Goal: Task Accomplishment & Management: Use online tool/utility

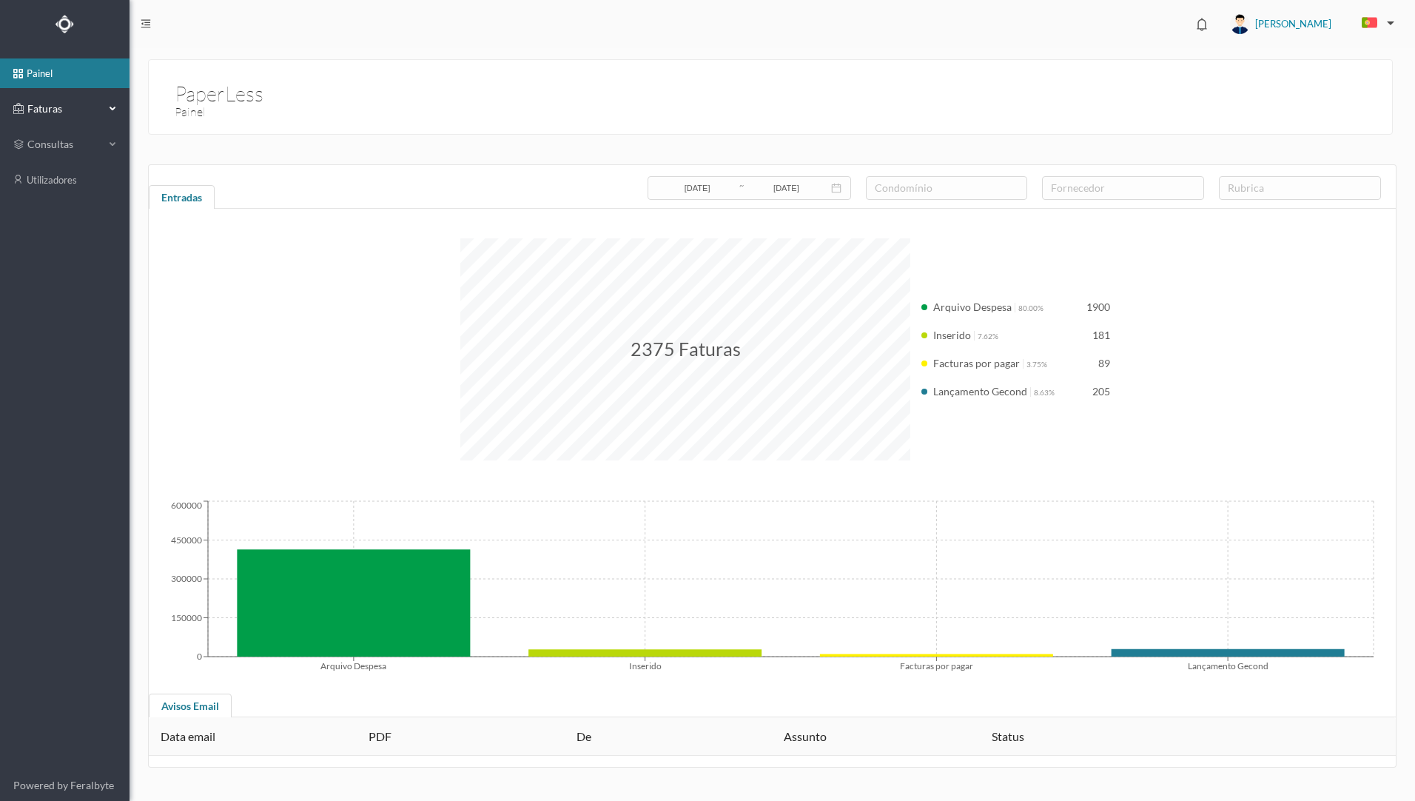
click at [56, 117] on div "Faturas" at bounding box center [58, 109] width 91 height 30
click at [78, 189] on link "arquivadas" at bounding box center [65, 180] width 130 height 30
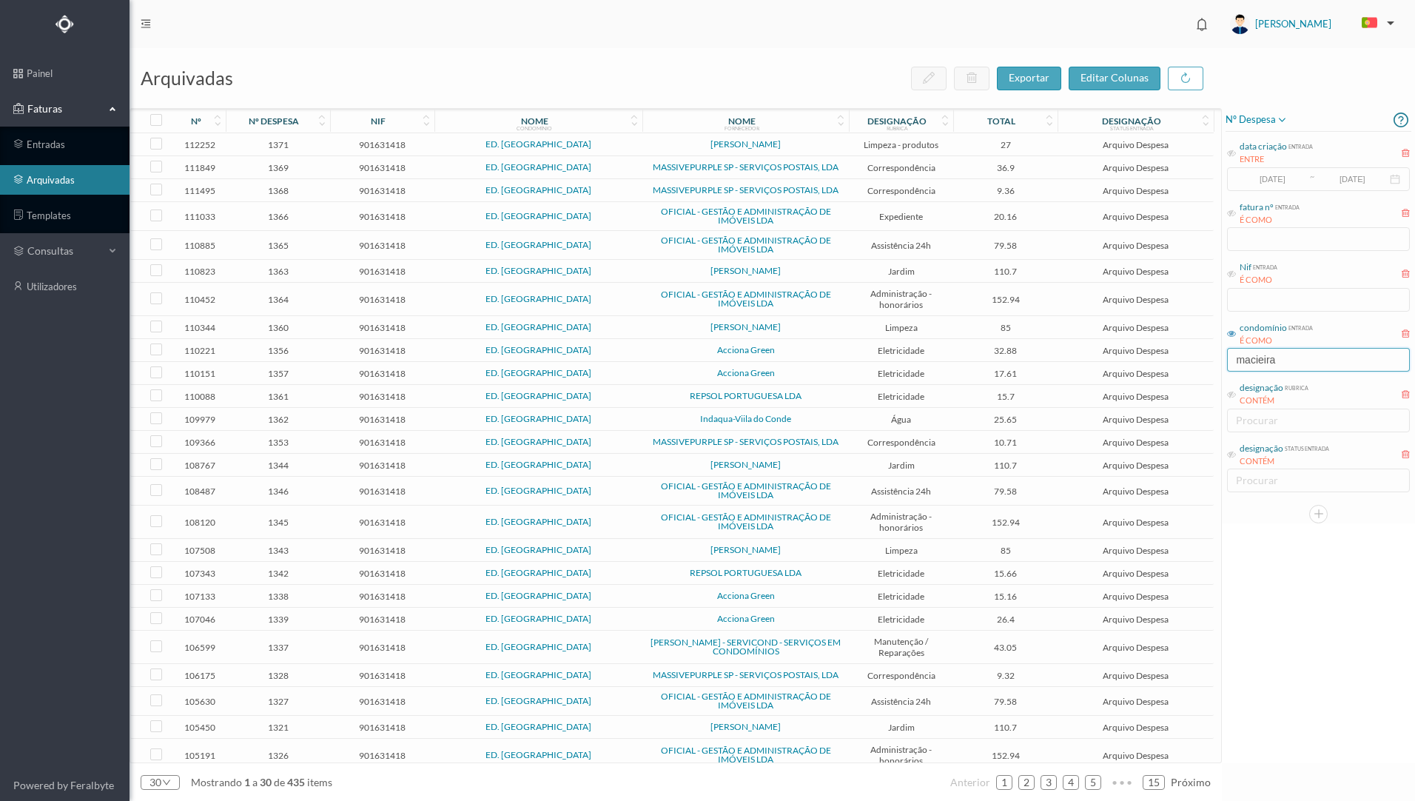
drag, startPoint x: 1289, startPoint y: 359, endPoint x: 1161, endPoint y: 351, distance: 128.3
click at [1161, 351] on div "arquivadas exportar editar colunas nº nº despesa nif nome condomínio nome forne…" at bounding box center [773, 424] width 1286 height 753
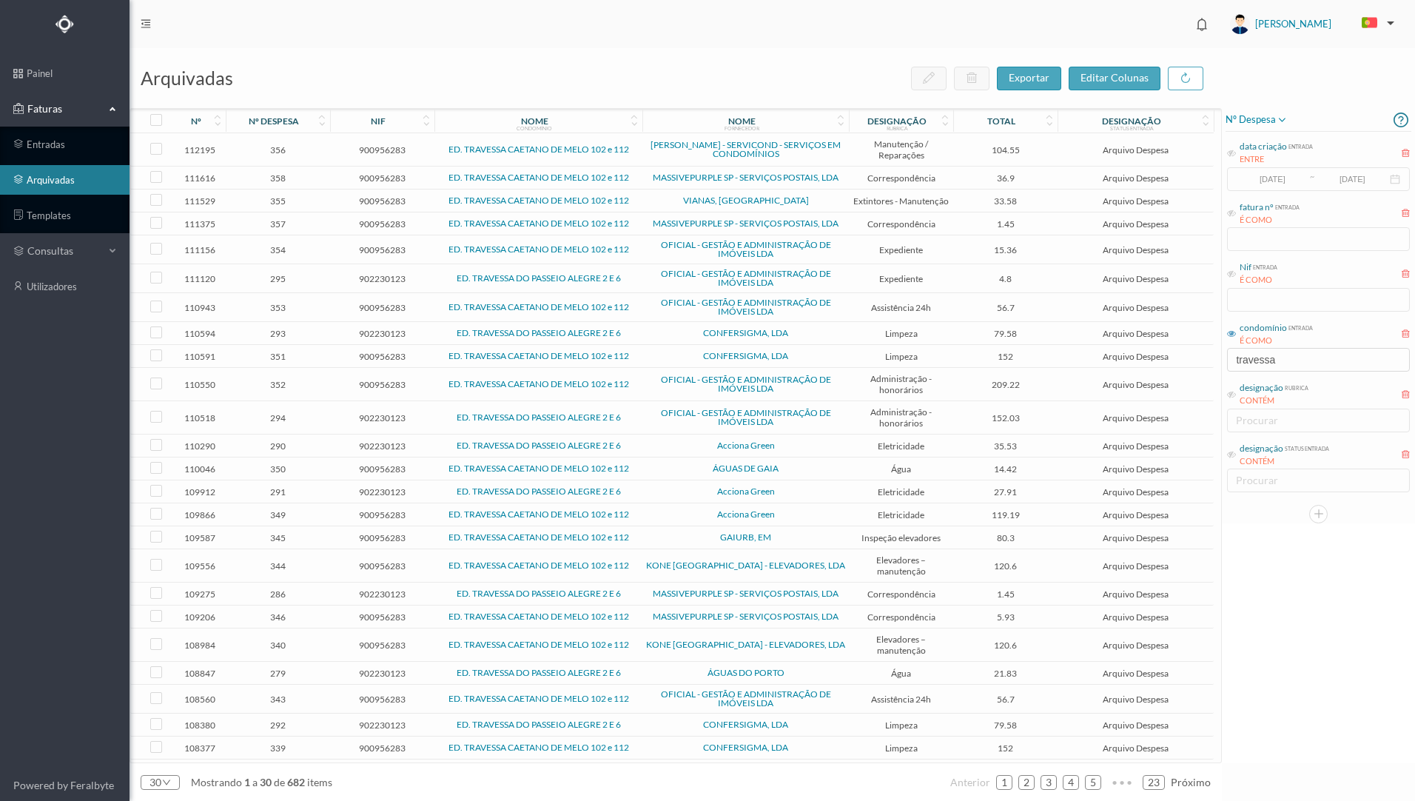
click at [655, 676] on span "ÁGUAS DO PORTO" at bounding box center [745, 672] width 199 height 9
click at [1291, 367] on input "travessa" at bounding box center [1318, 360] width 183 height 24
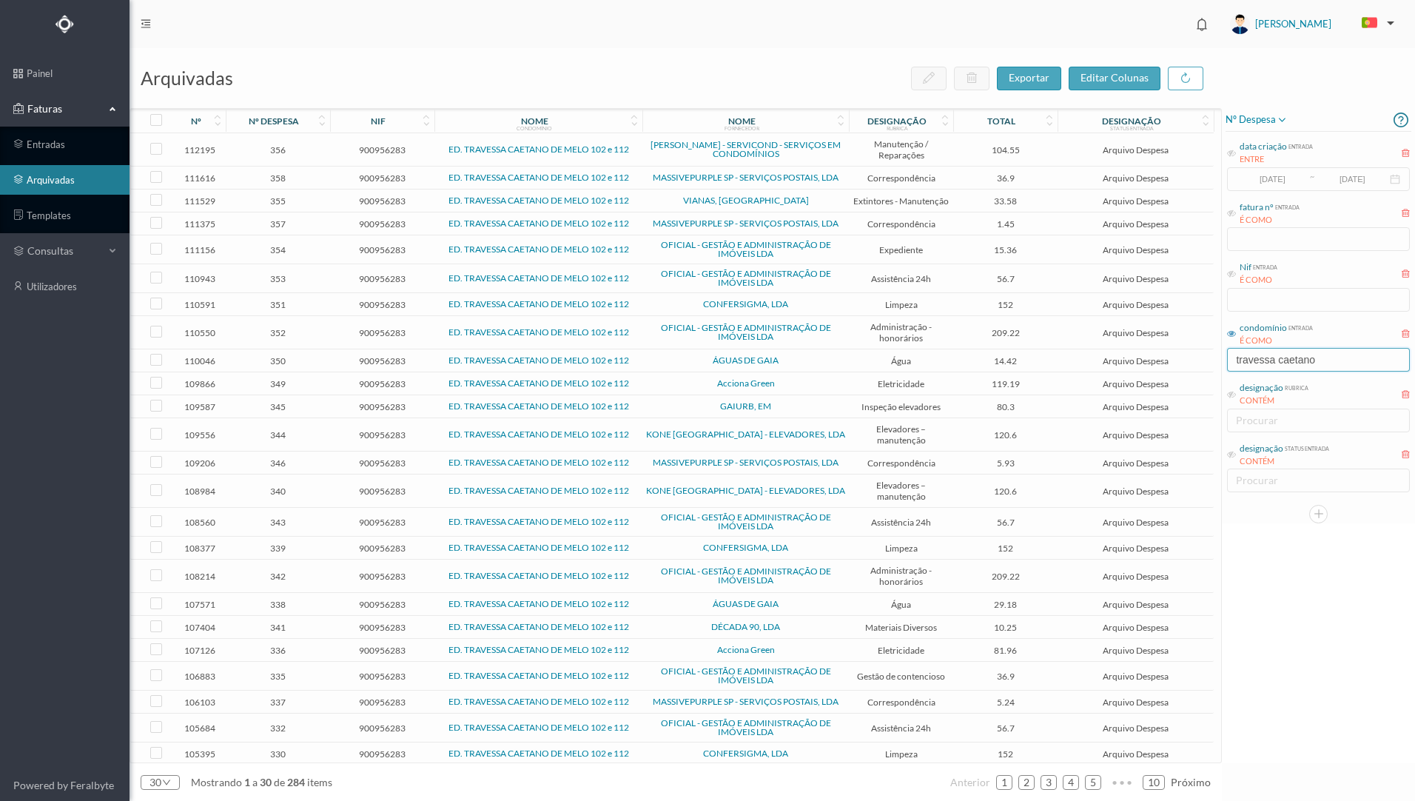
type input "travessa caetano"
click at [681, 355] on td "ÁGUAS DE GAIA" at bounding box center [745, 360] width 206 height 23
click at [677, 358] on span "ÁGUAS DE GAIA" at bounding box center [745, 360] width 199 height 9
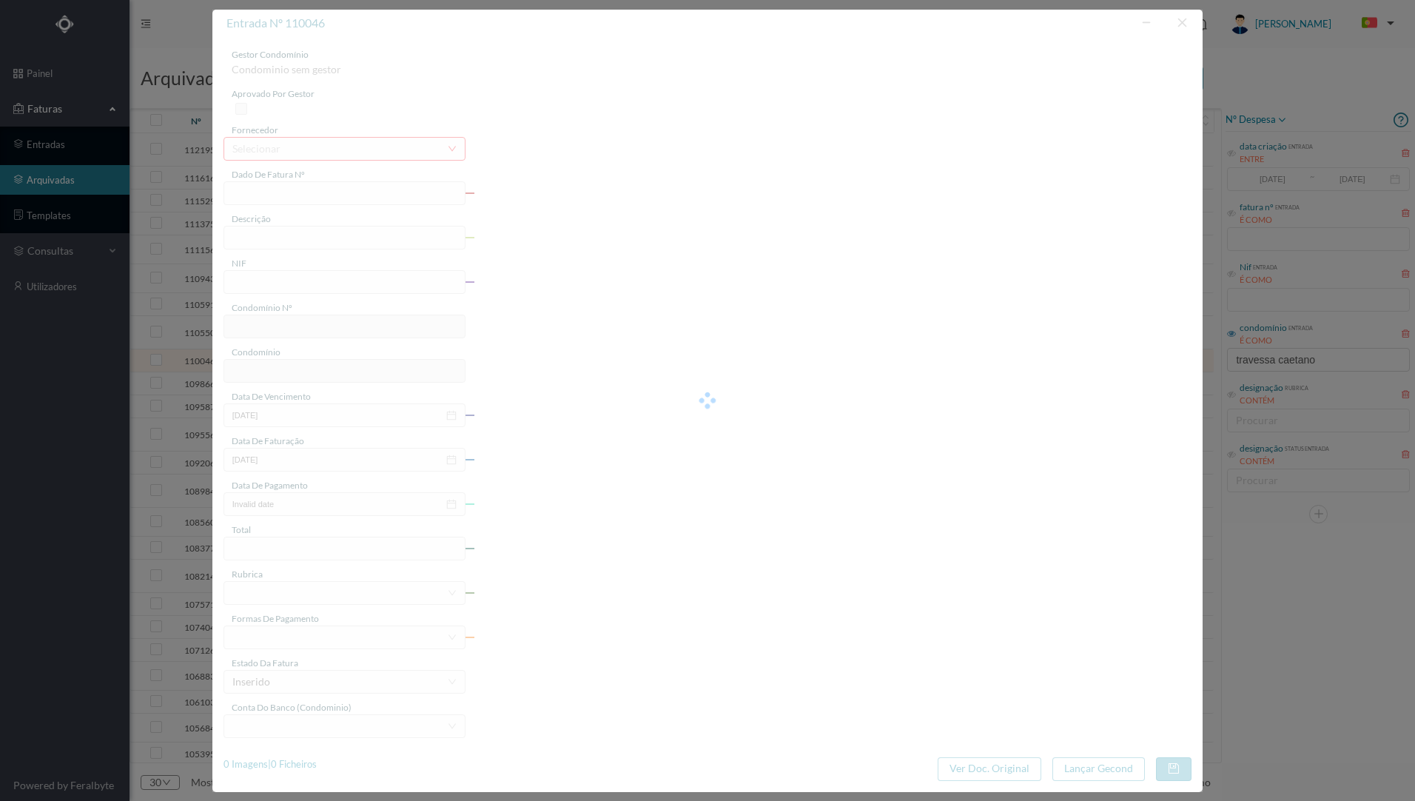
type input "FAC 0210362025/0049399022"
type input "102 COMUNS [DATE] a [DATE]"
type input "900956283"
type input "[DATE]"
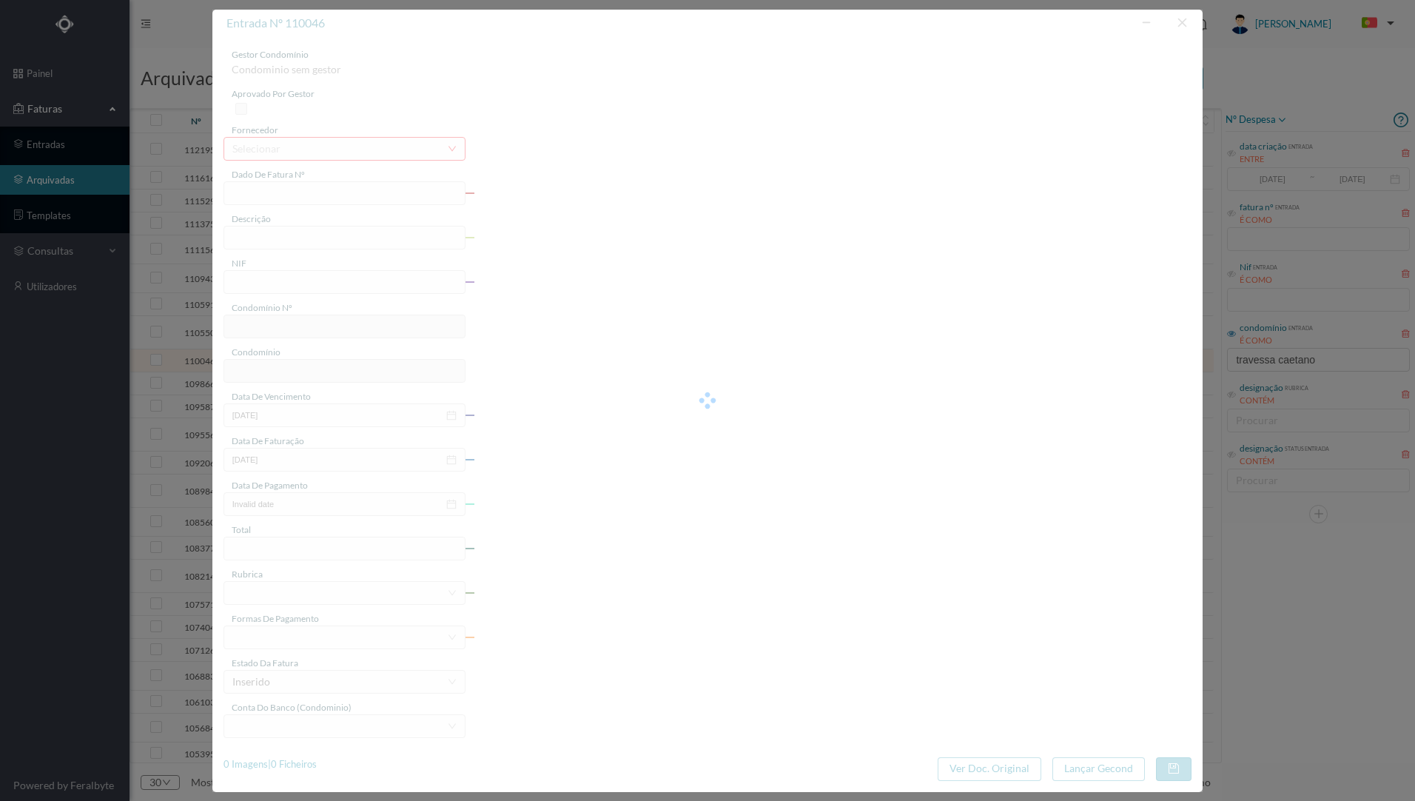
type input "[DATE]"
type input "14.42"
type input "724"
type input "ED. TRAVESSA CAETANO DE MELO 102 e 112"
